Goal: Task Accomplishment & Management: Use online tool/utility

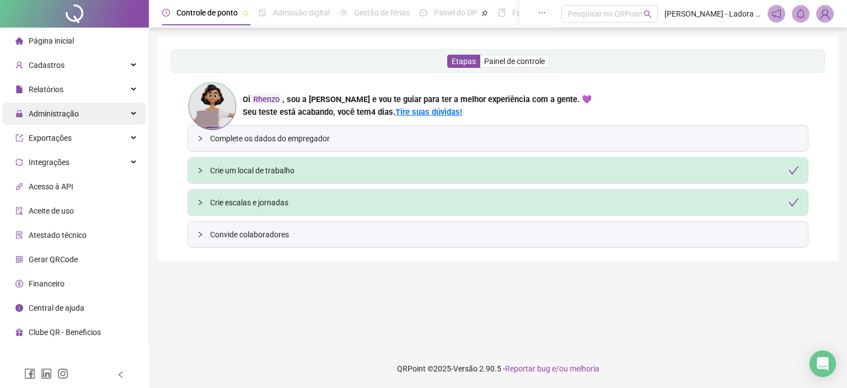
click at [89, 116] on div "Administração" at bounding box center [74, 114] width 144 height 22
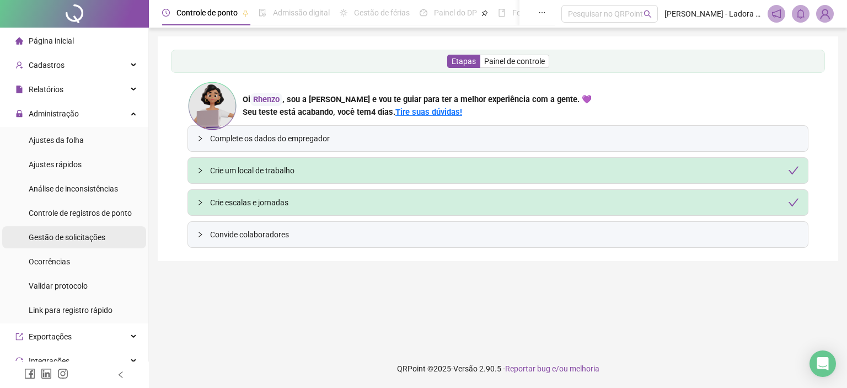
click at [90, 241] on span "Gestão de solicitações" at bounding box center [67, 237] width 77 height 9
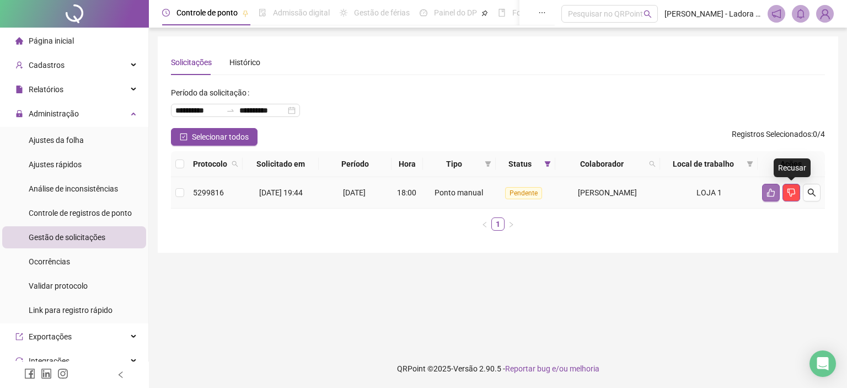
click at [772, 191] on icon "like" at bounding box center [771, 192] width 9 height 9
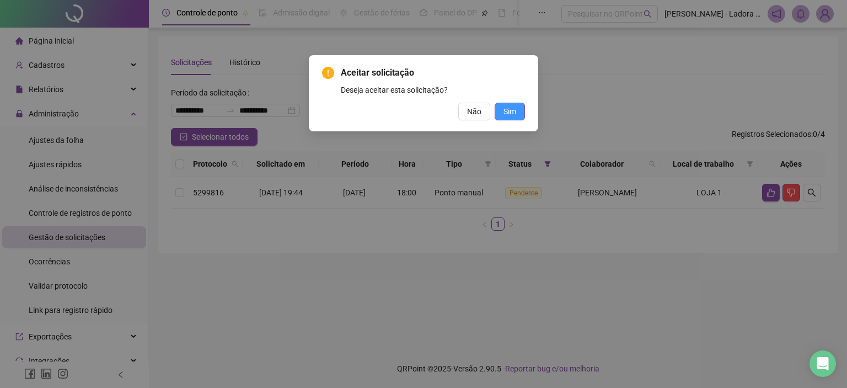
click at [519, 109] on button "Sim" at bounding box center [510, 112] width 30 height 18
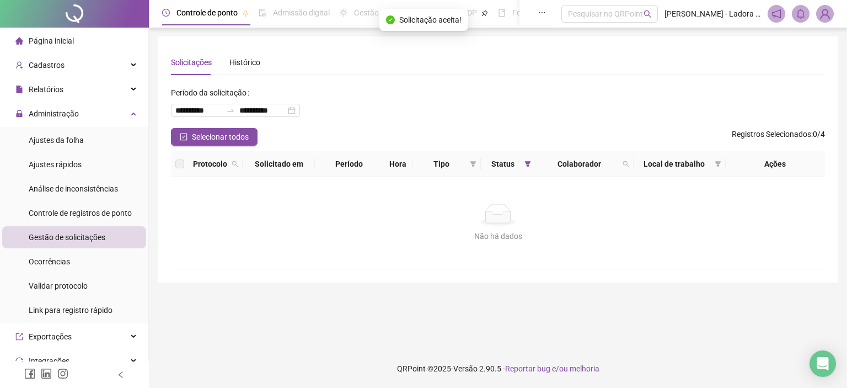
click at [60, 37] on span "Página inicial" at bounding box center [51, 40] width 45 height 9
